Goal: Complete application form

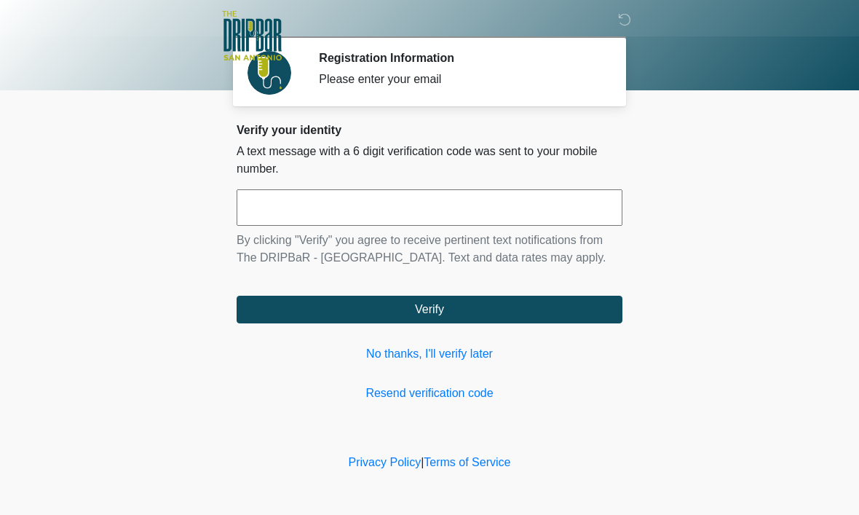
scroll to position [1, 0]
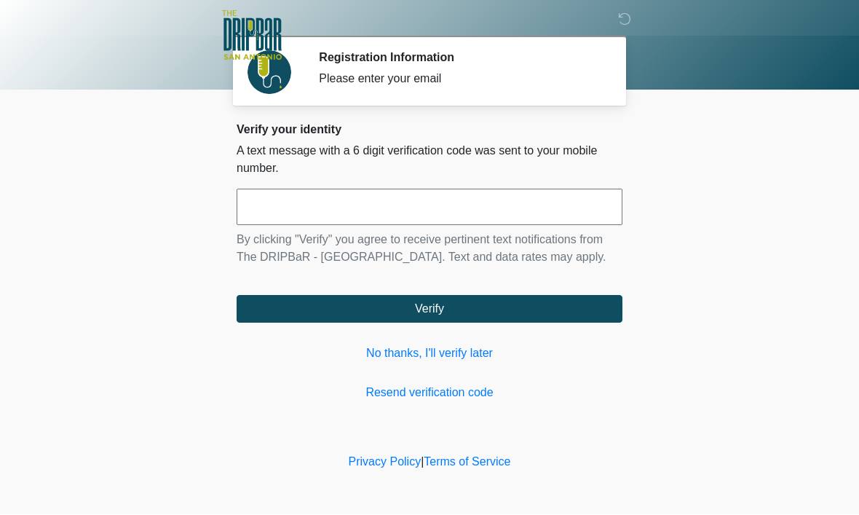
click at [402, 200] on input "text" at bounding box center [430, 207] width 386 height 36
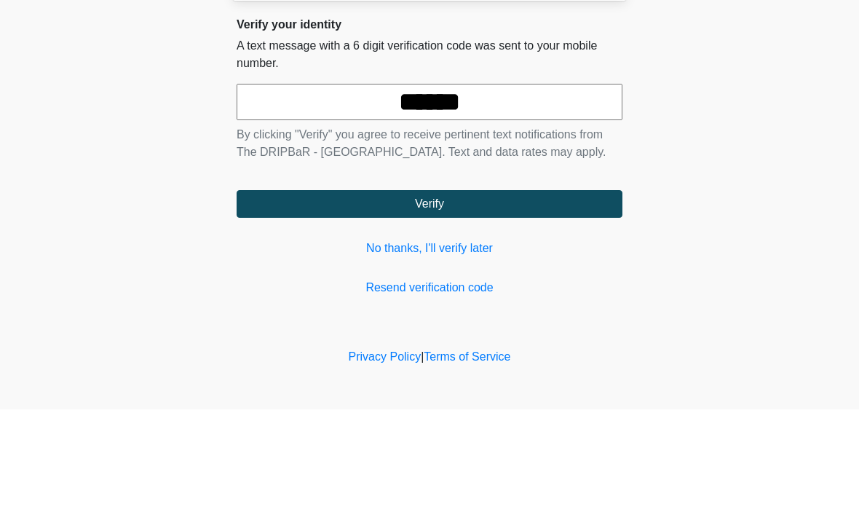
type input "******"
click at [429, 295] on button "Verify" at bounding box center [430, 309] width 386 height 28
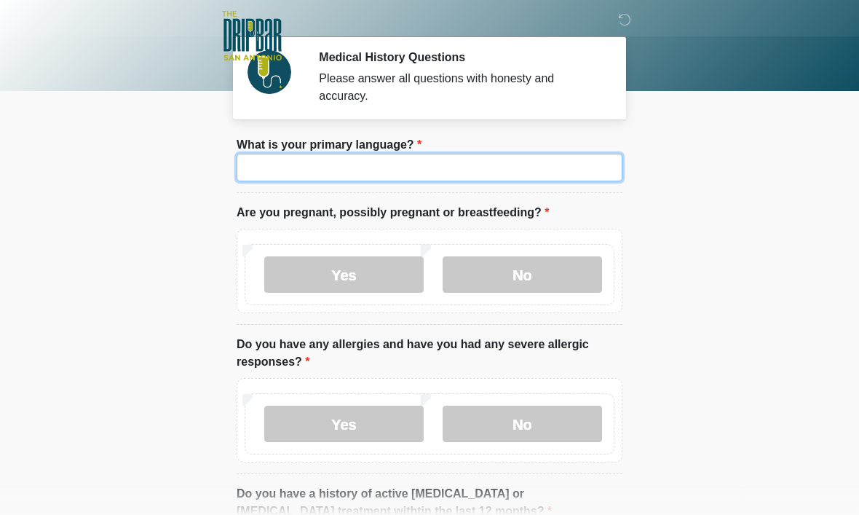
click at [455, 162] on input "What is your primary language?" at bounding box center [430, 168] width 386 height 28
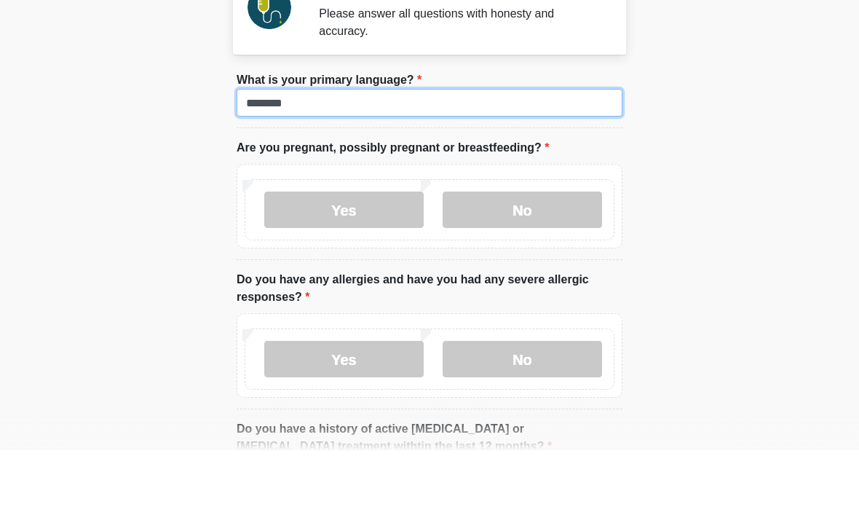
type input "*******"
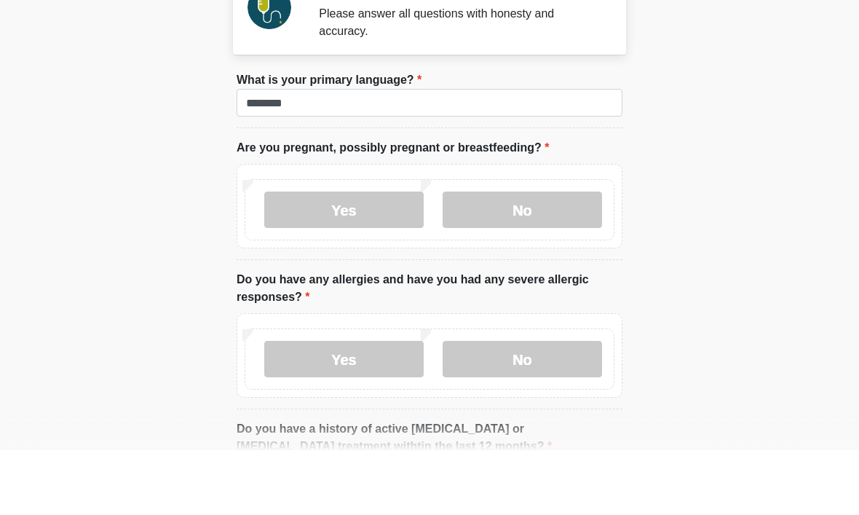
click at [715, 157] on body "‎ ‎ ‎ ‎ Medical History Questions Please answer all questions with honesty and …" at bounding box center [429, 256] width 859 height 515
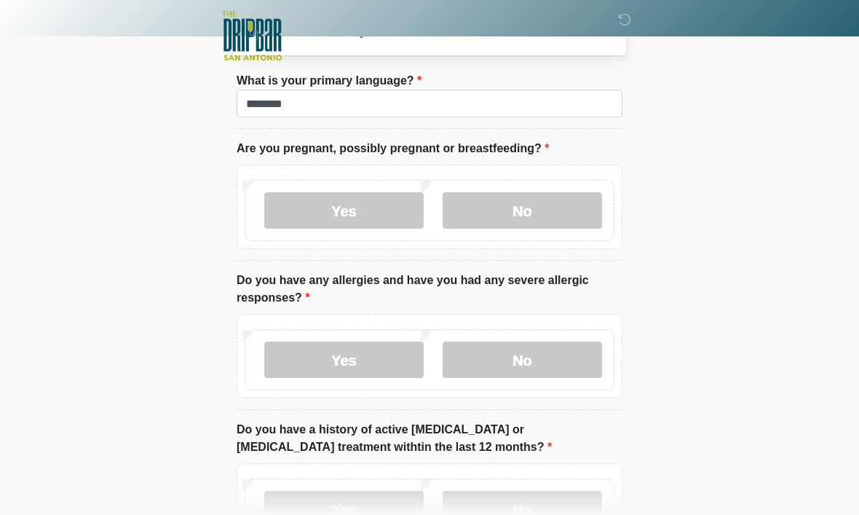
click at [528, 210] on label "No" at bounding box center [521, 210] width 159 height 36
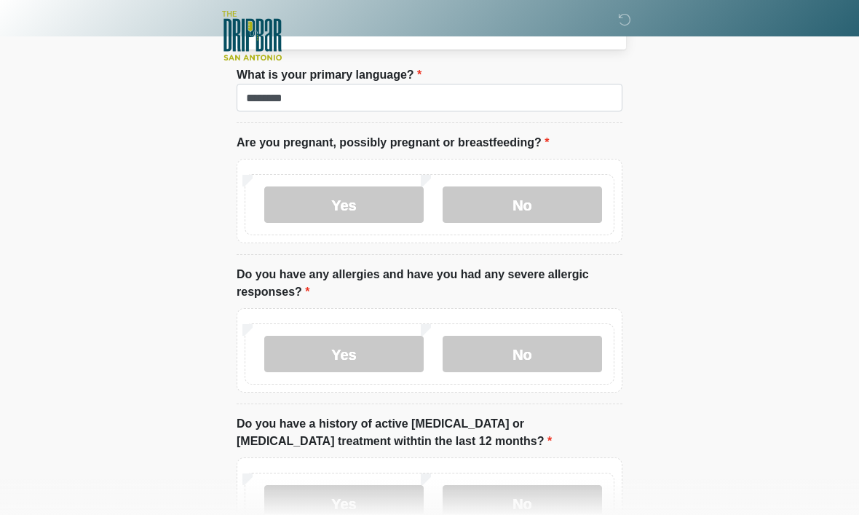
scroll to position [72, 0]
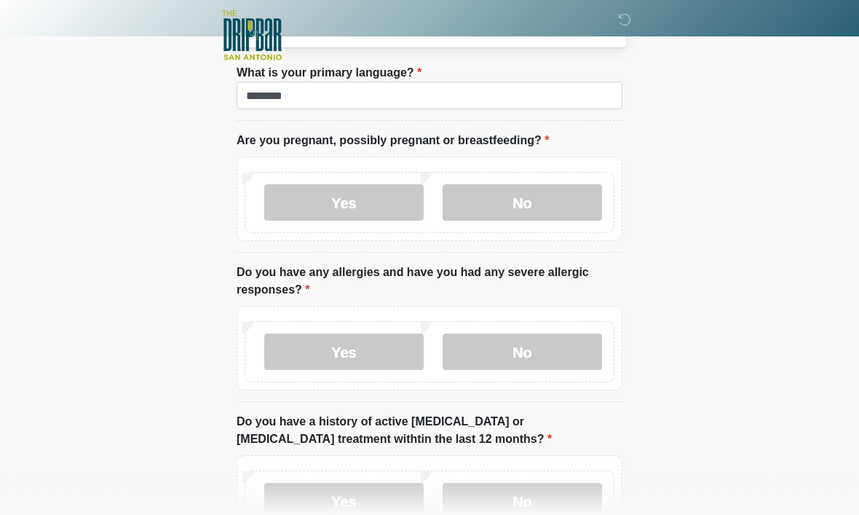
click at [529, 361] on label "No" at bounding box center [521, 352] width 159 height 36
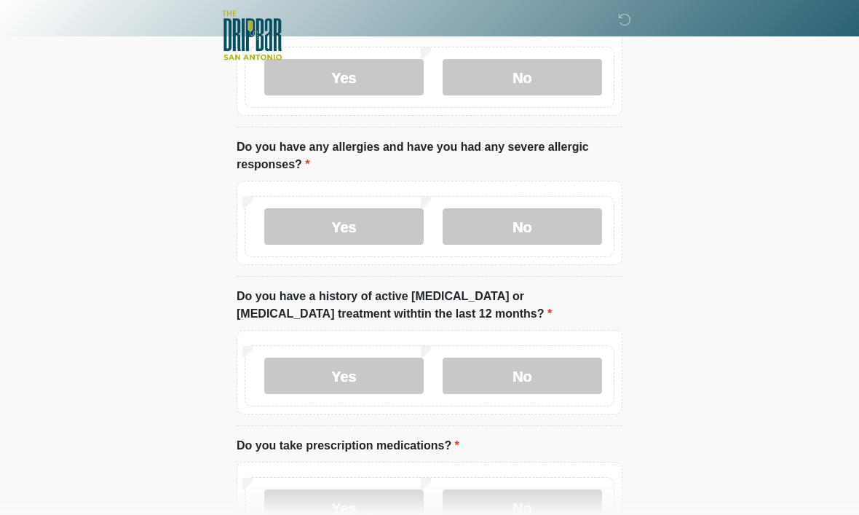
scroll to position [198, 0]
click at [541, 368] on label "No" at bounding box center [521, 375] width 159 height 36
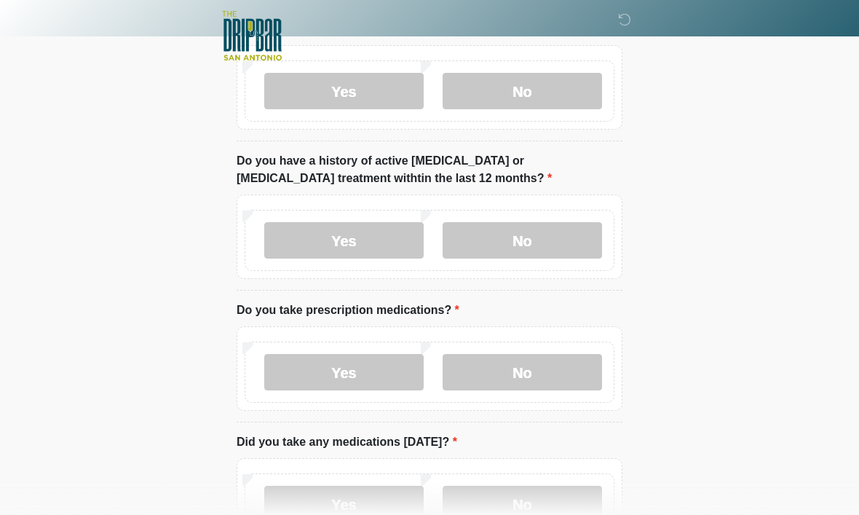
click at [552, 368] on label "No" at bounding box center [521, 372] width 159 height 36
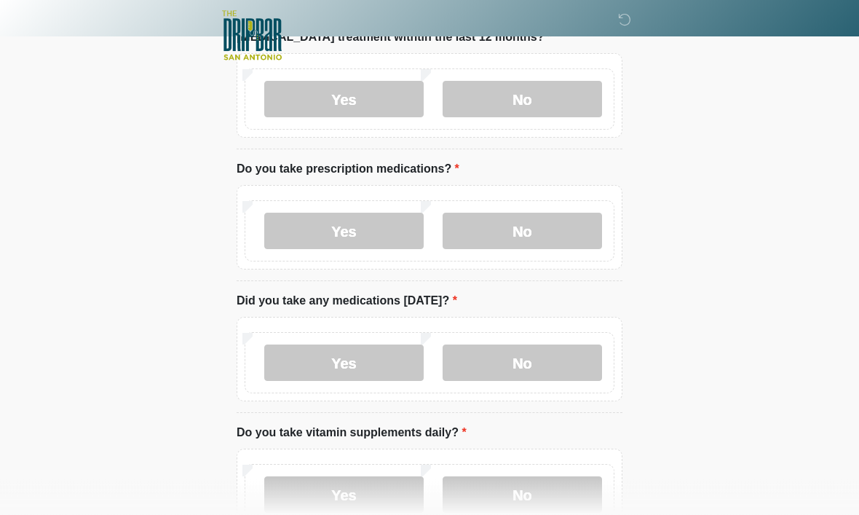
scroll to position [475, 0]
click at [554, 358] on label "No" at bounding box center [521, 361] width 159 height 36
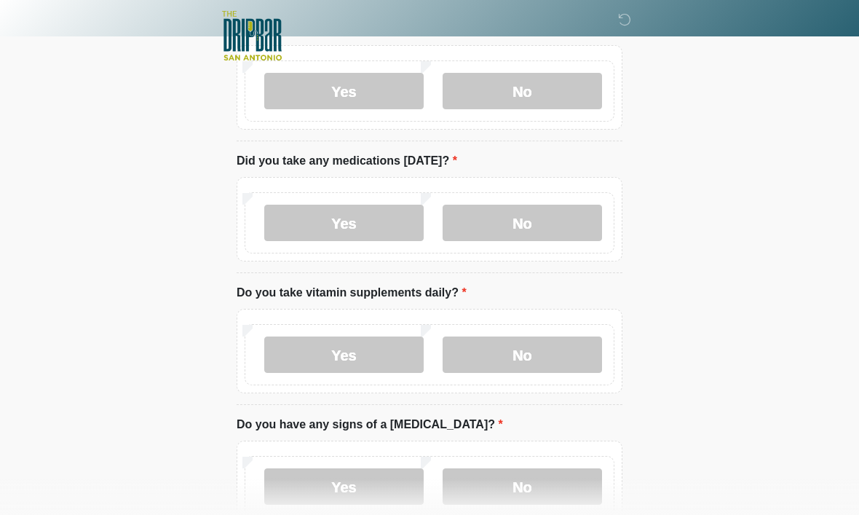
scroll to position [616, 0]
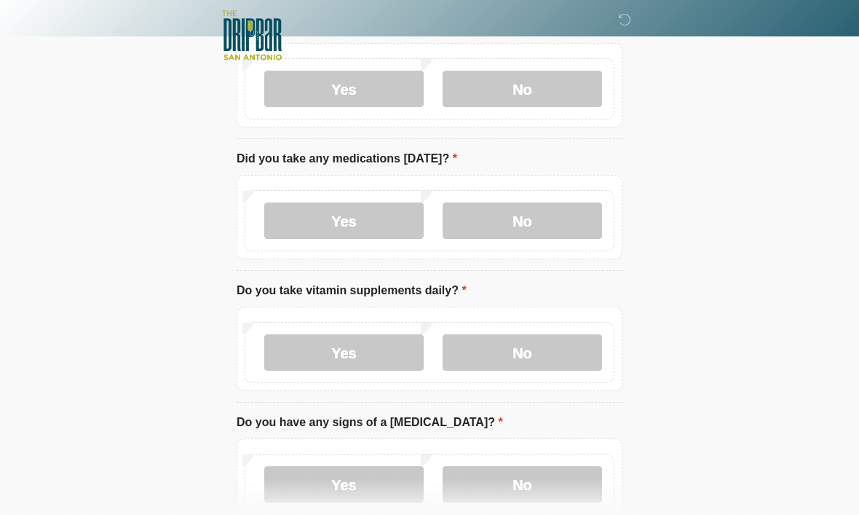
click at [542, 346] on label "No" at bounding box center [521, 353] width 159 height 36
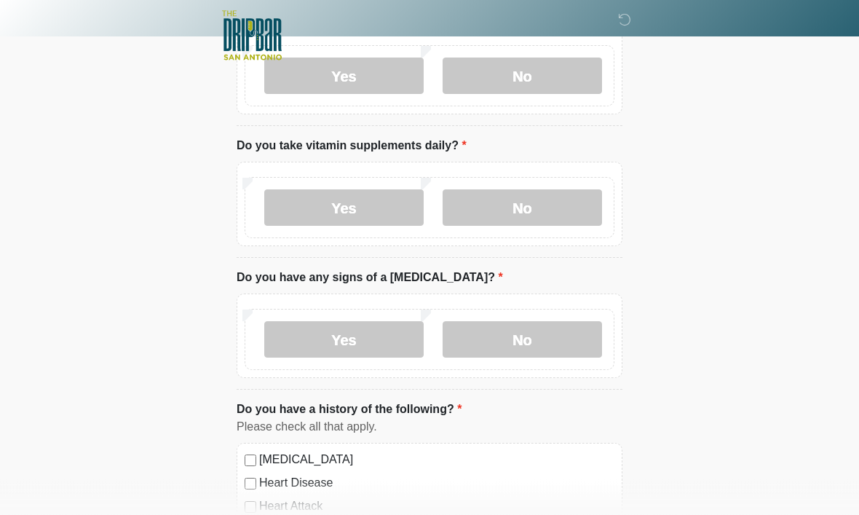
click at [553, 335] on label "No" at bounding box center [521, 340] width 159 height 36
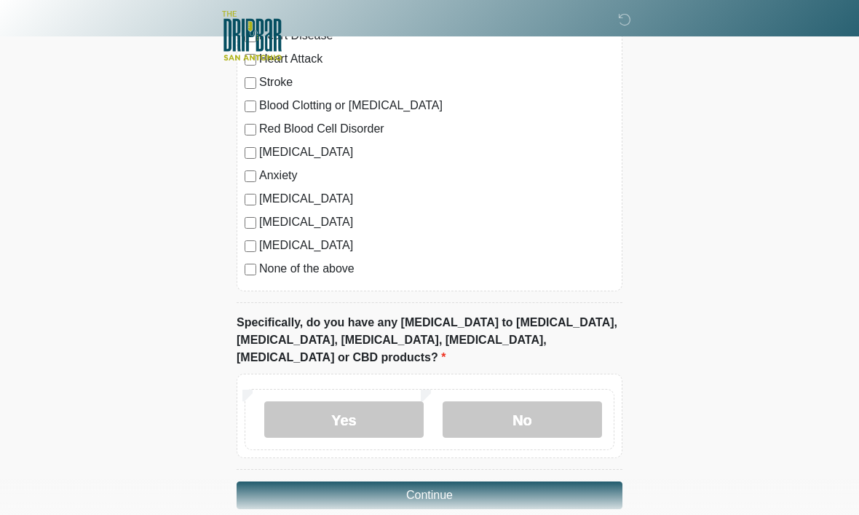
scroll to position [1208, 0]
click at [521, 401] on label "No" at bounding box center [521, 419] width 159 height 36
click at [571, 480] on button "Continue" at bounding box center [430, 494] width 386 height 28
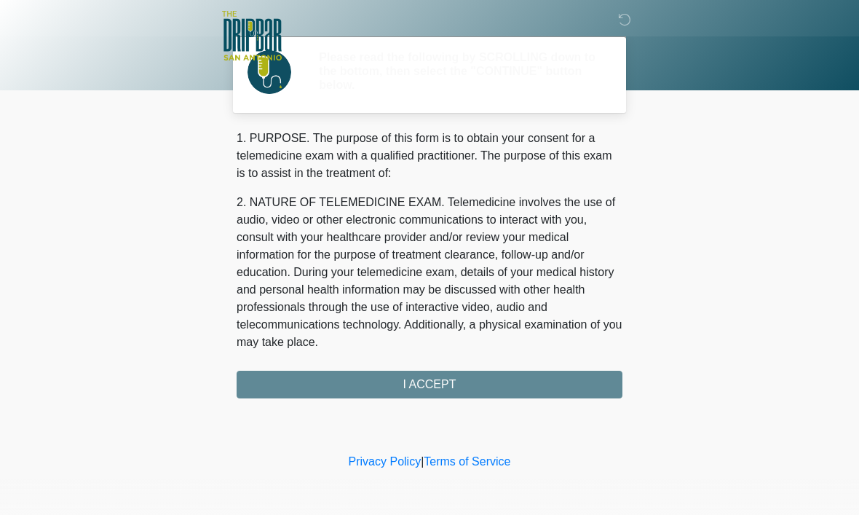
scroll to position [0, 0]
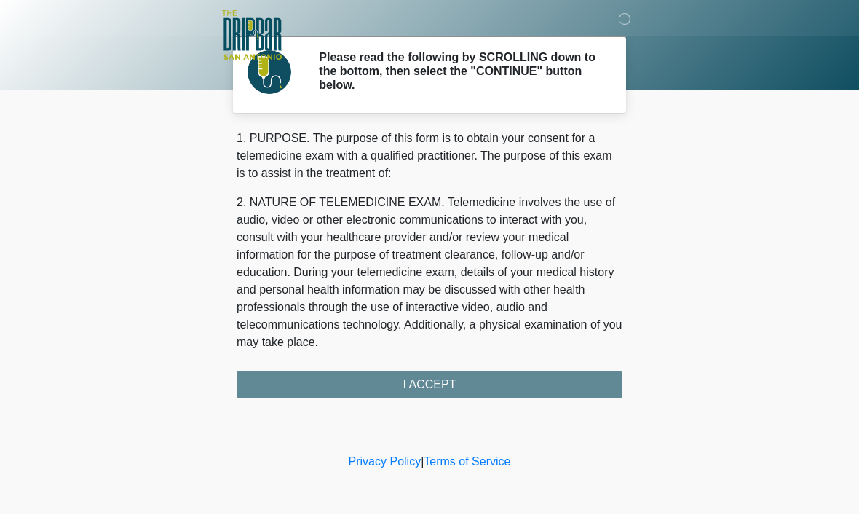
click at [499, 381] on div "1. PURPOSE. The purpose of this form is to obtain your consent for a telemedici…" at bounding box center [430, 264] width 386 height 269
click at [466, 378] on div "1. PURPOSE. The purpose of this form is to obtain your consent for a telemedici…" at bounding box center [430, 264] width 386 height 269
click at [490, 380] on div "1. PURPOSE. The purpose of this form is to obtain your consent for a telemedici…" at bounding box center [430, 264] width 386 height 269
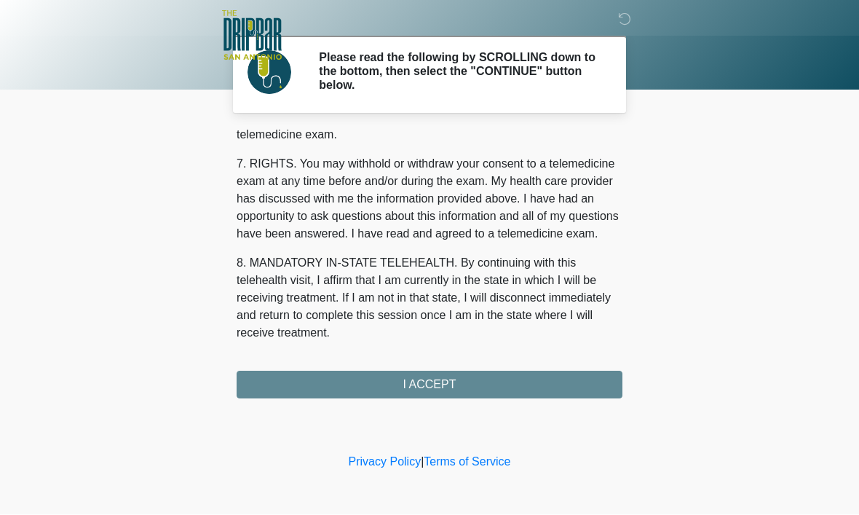
scroll to position [656, 0]
click at [488, 381] on button "I ACCEPT" at bounding box center [430, 385] width 386 height 28
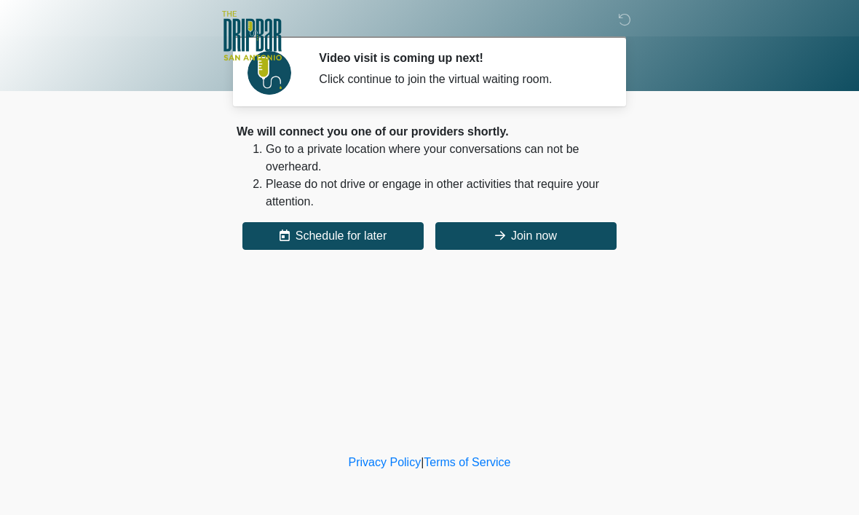
click at [539, 229] on button "Join now" at bounding box center [525, 236] width 181 height 28
